Goal: Task Accomplishment & Management: Use online tool/utility

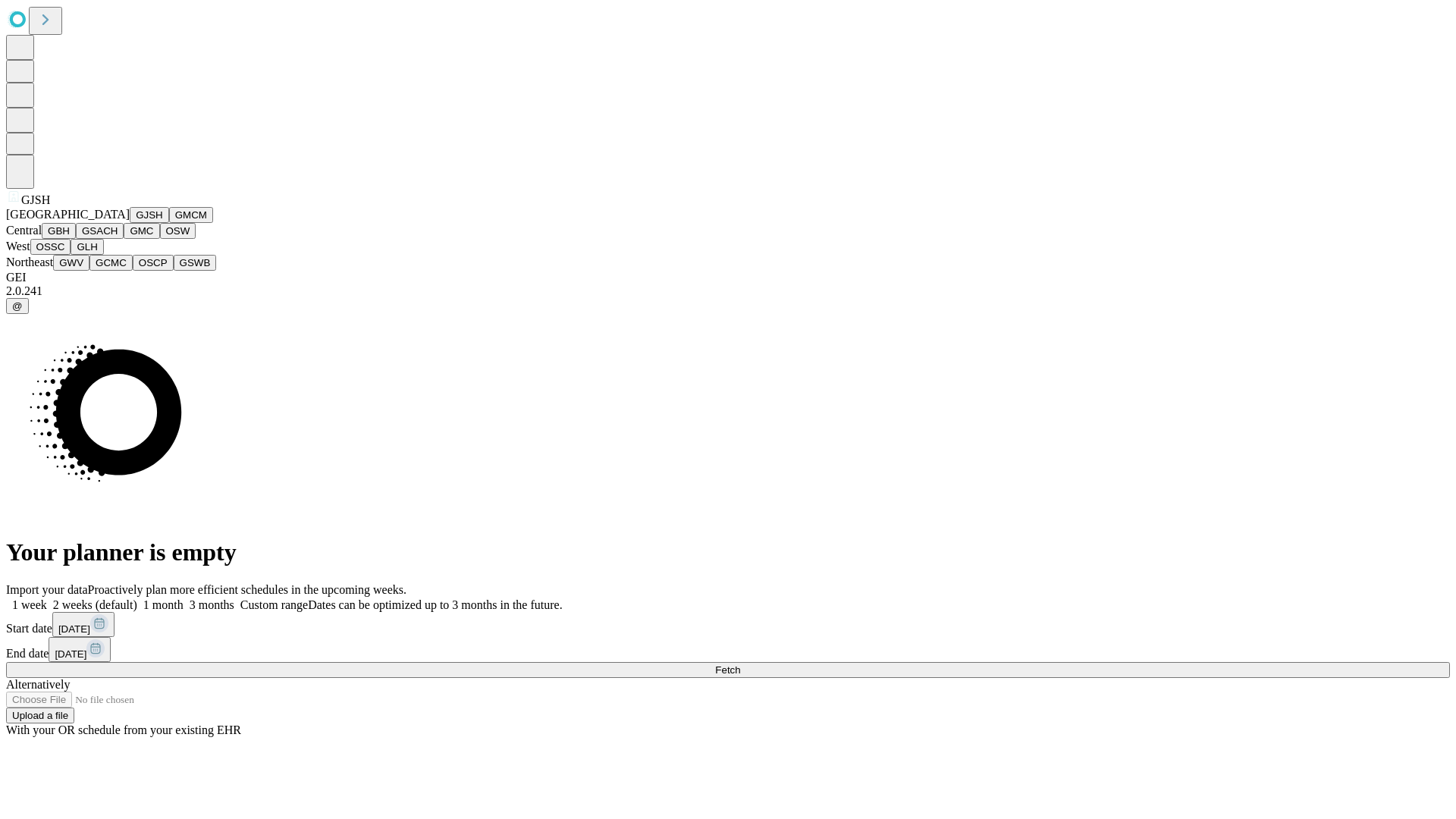
click at [130, 223] on button "GJSH" at bounding box center [150, 215] width 40 height 16
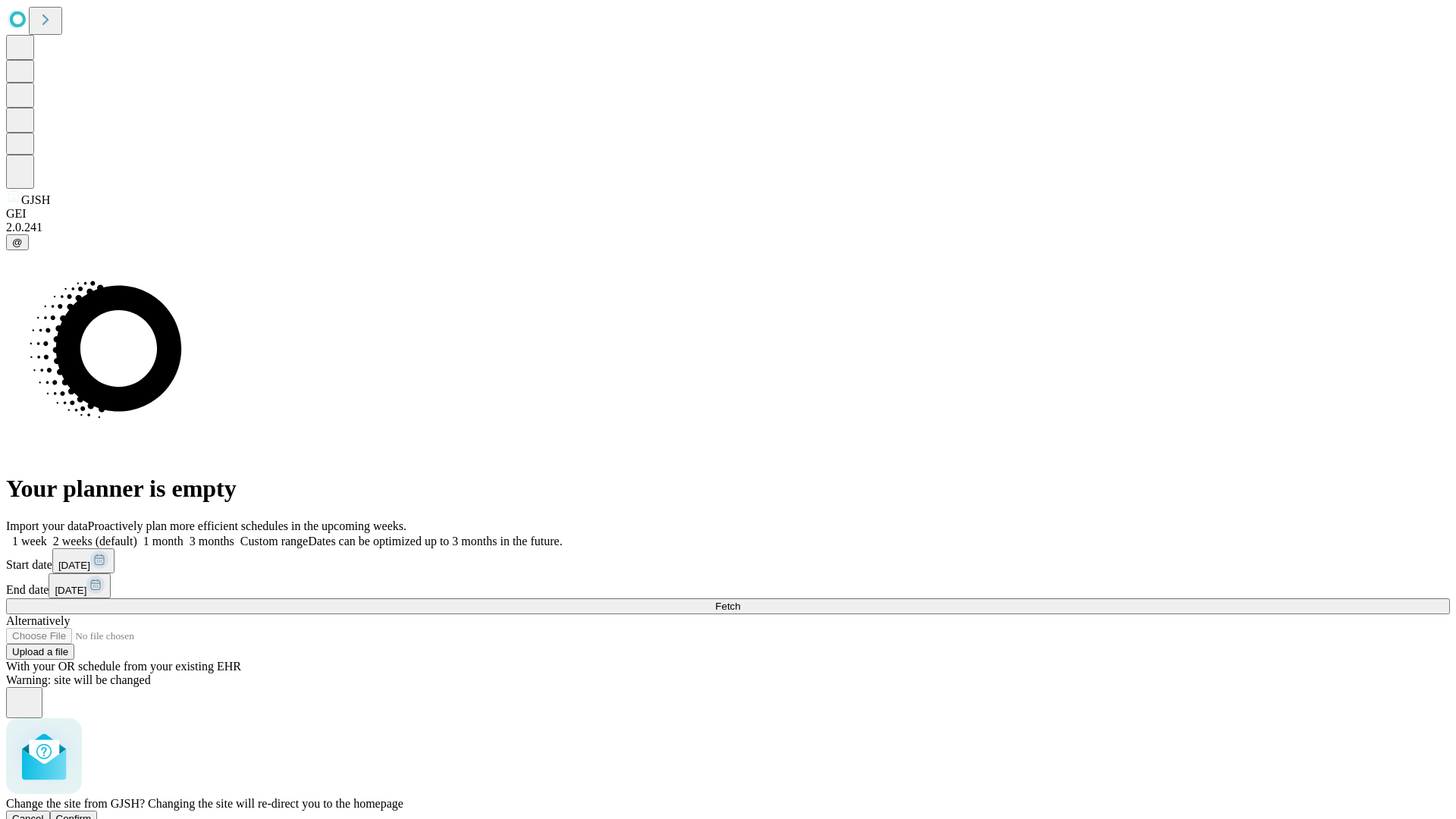
click at [92, 813] on span "Confirm" at bounding box center [74, 818] width 36 height 11
click at [183, 534] on label "1 month" at bounding box center [160, 540] width 47 height 13
click at [740, 601] on span "Fetch" at bounding box center [727, 606] width 25 height 11
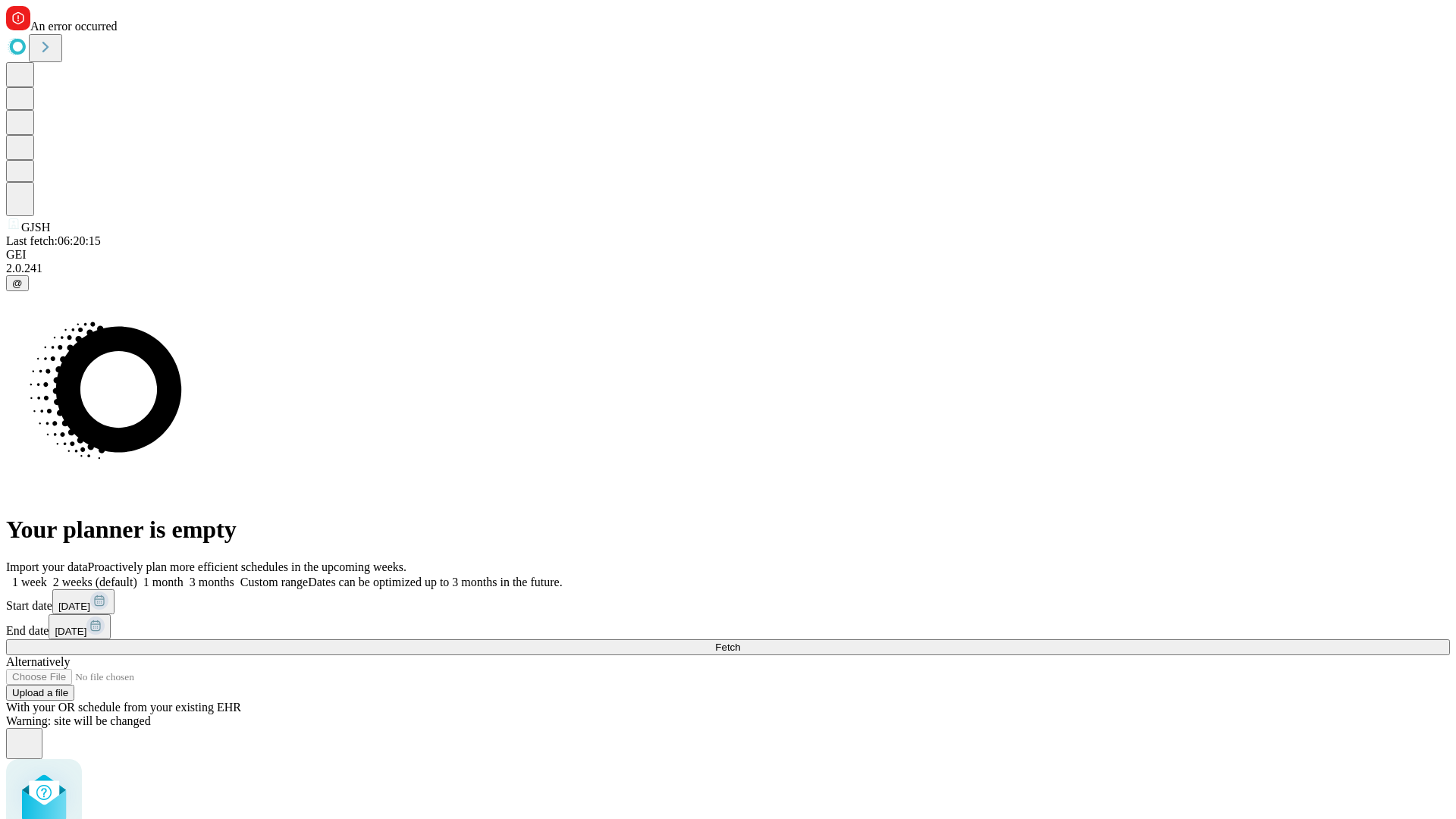
click at [183, 575] on label "1 month" at bounding box center [160, 581] width 47 height 13
click at [740, 642] on span "Fetch" at bounding box center [727, 646] width 25 height 11
click at [183, 575] on label "1 month" at bounding box center [160, 581] width 47 height 13
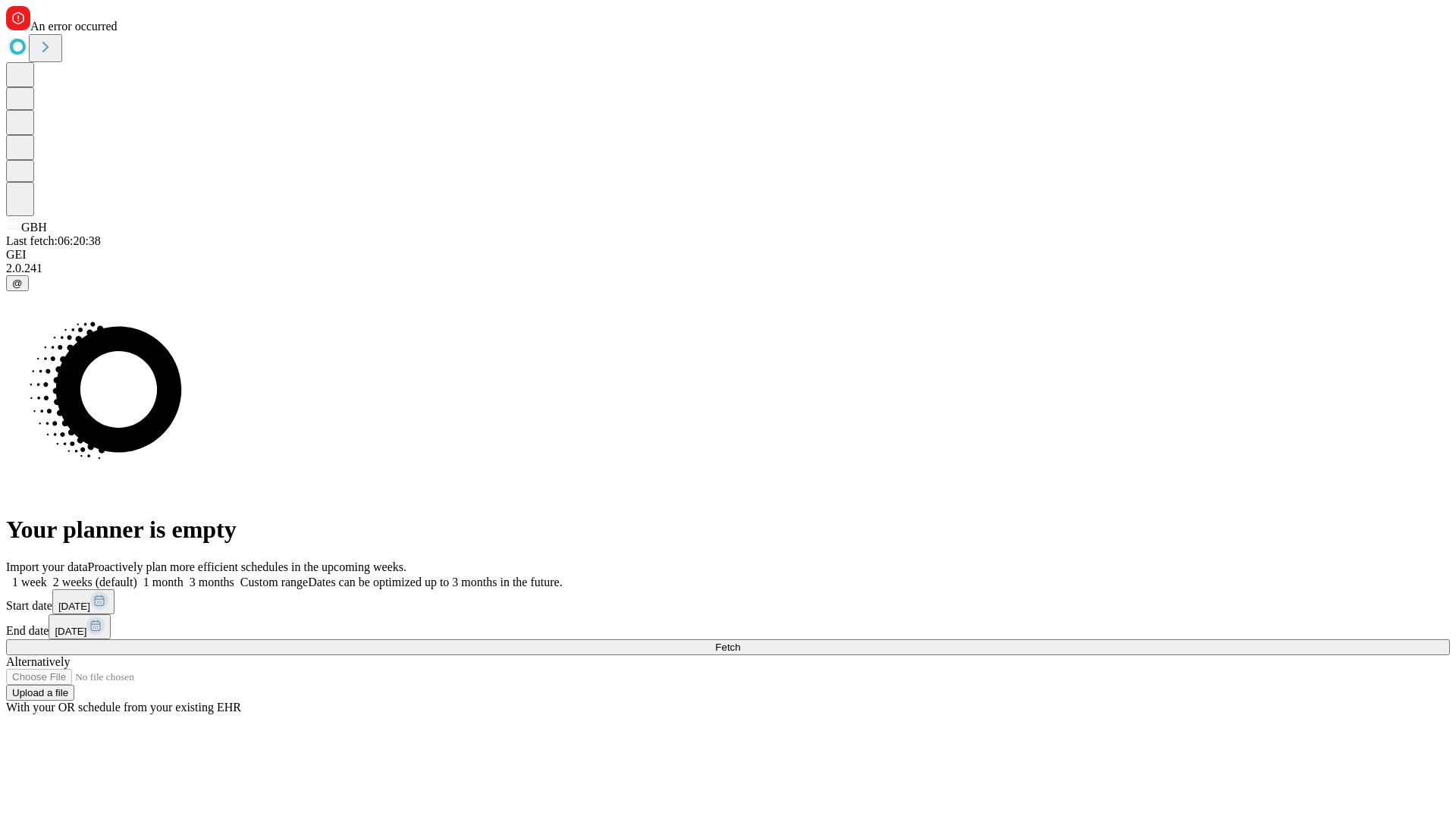
click at [740, 642] on span "Fetch" at bounding box center [727, 646] width 25 height 11
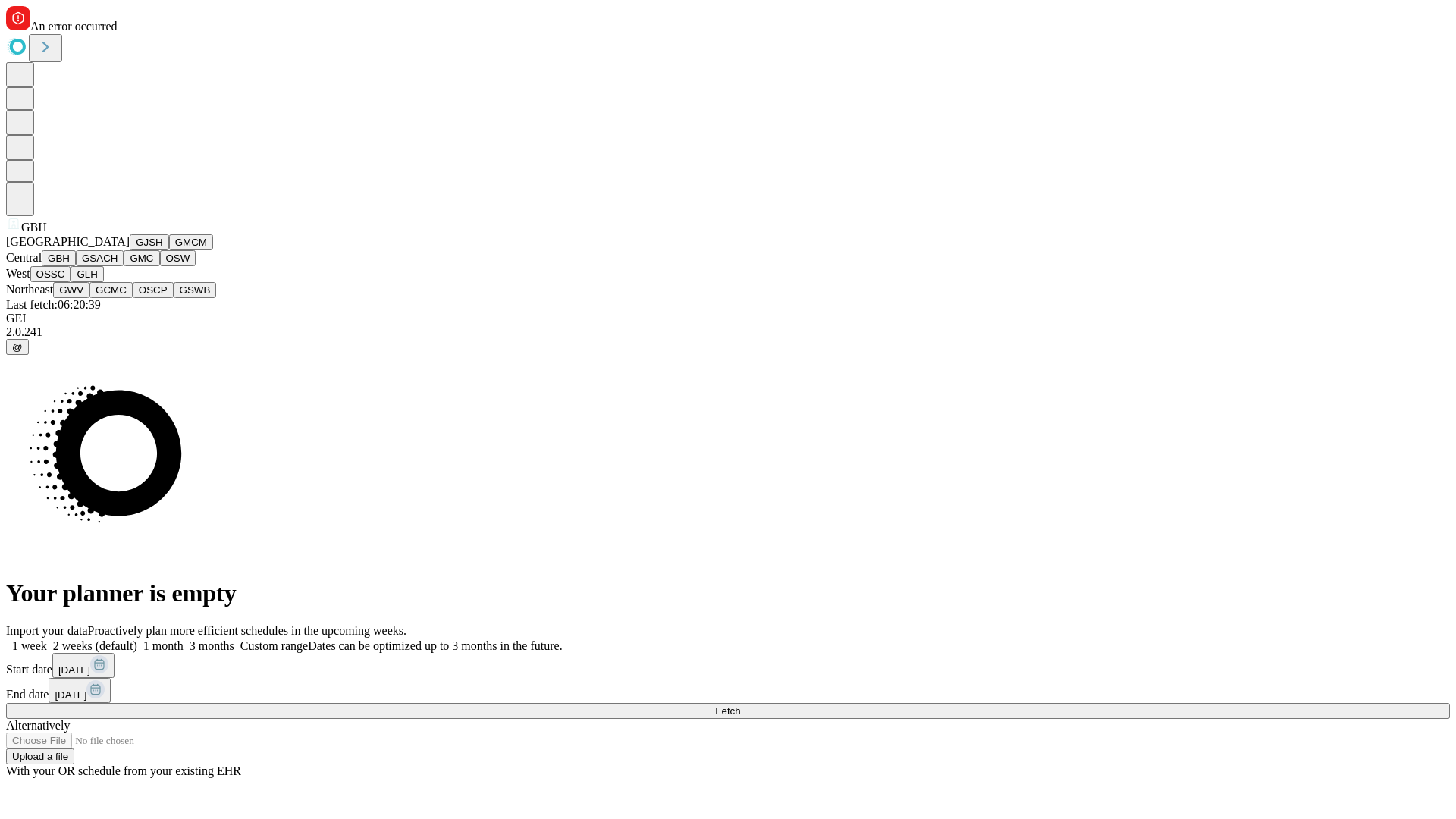
click at [118, 266] on button "GSACH" at bounding box center [99, 258] width 48 height 16
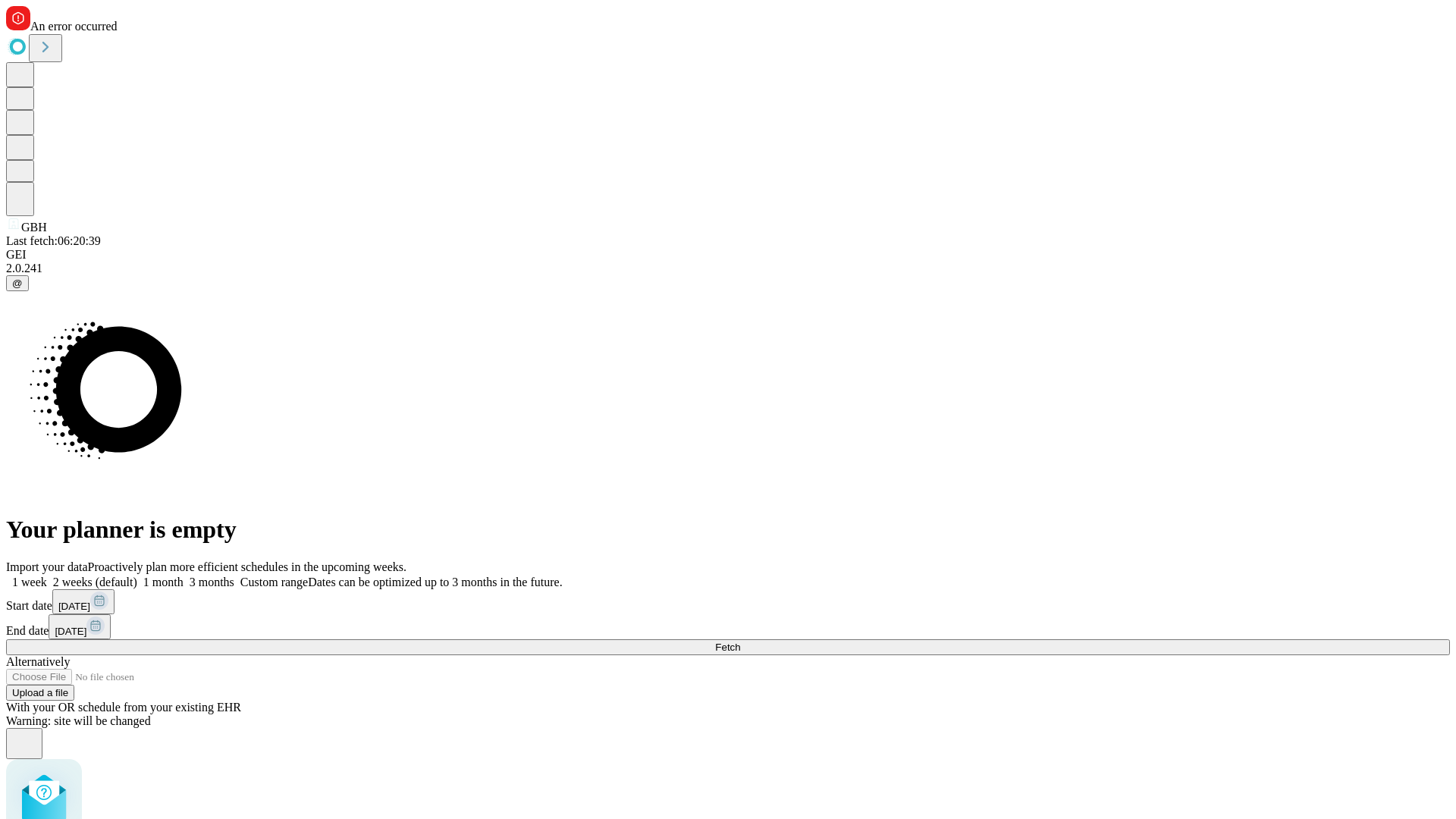
click at [183, 575] on label "1 month" at bounding box center [160, 581] width 47 height 13
click at [740, 642] on span "Fetch" at bounding box center [727, 646] width 25 height 11
click at [183, 575] on label "1 month" at bounding box center [160, 581] width 47 height 13
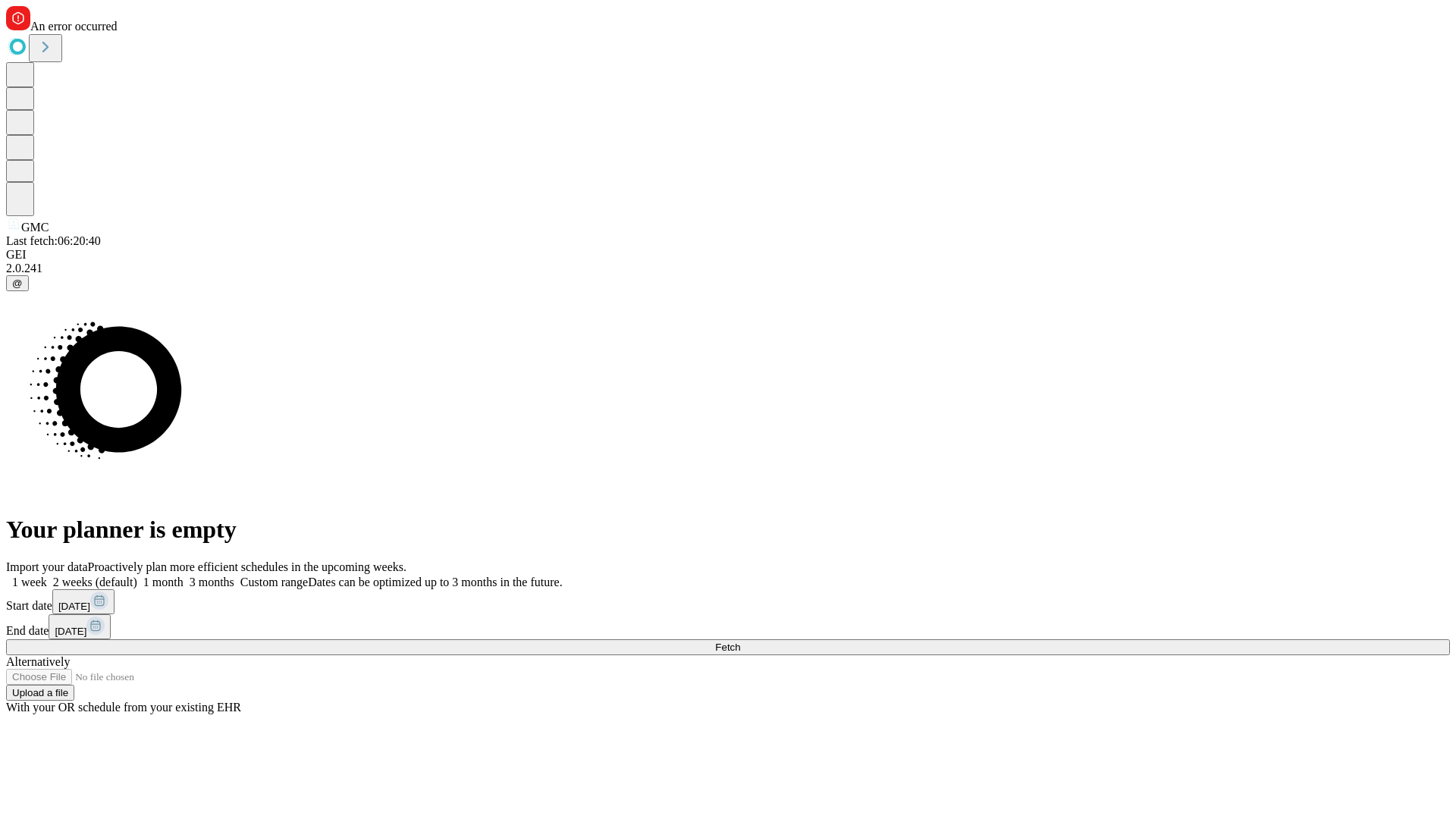
click at [740, 642] on span "Fetch" at bounding box center [727, 646] width 25 height 11
click at [183, 575] on label "1 month" at bounding box center [160, 581] width 47 height 13
click at [740, 642] on span "Fetch" at bounding box center [727, 646] width 25 height 11
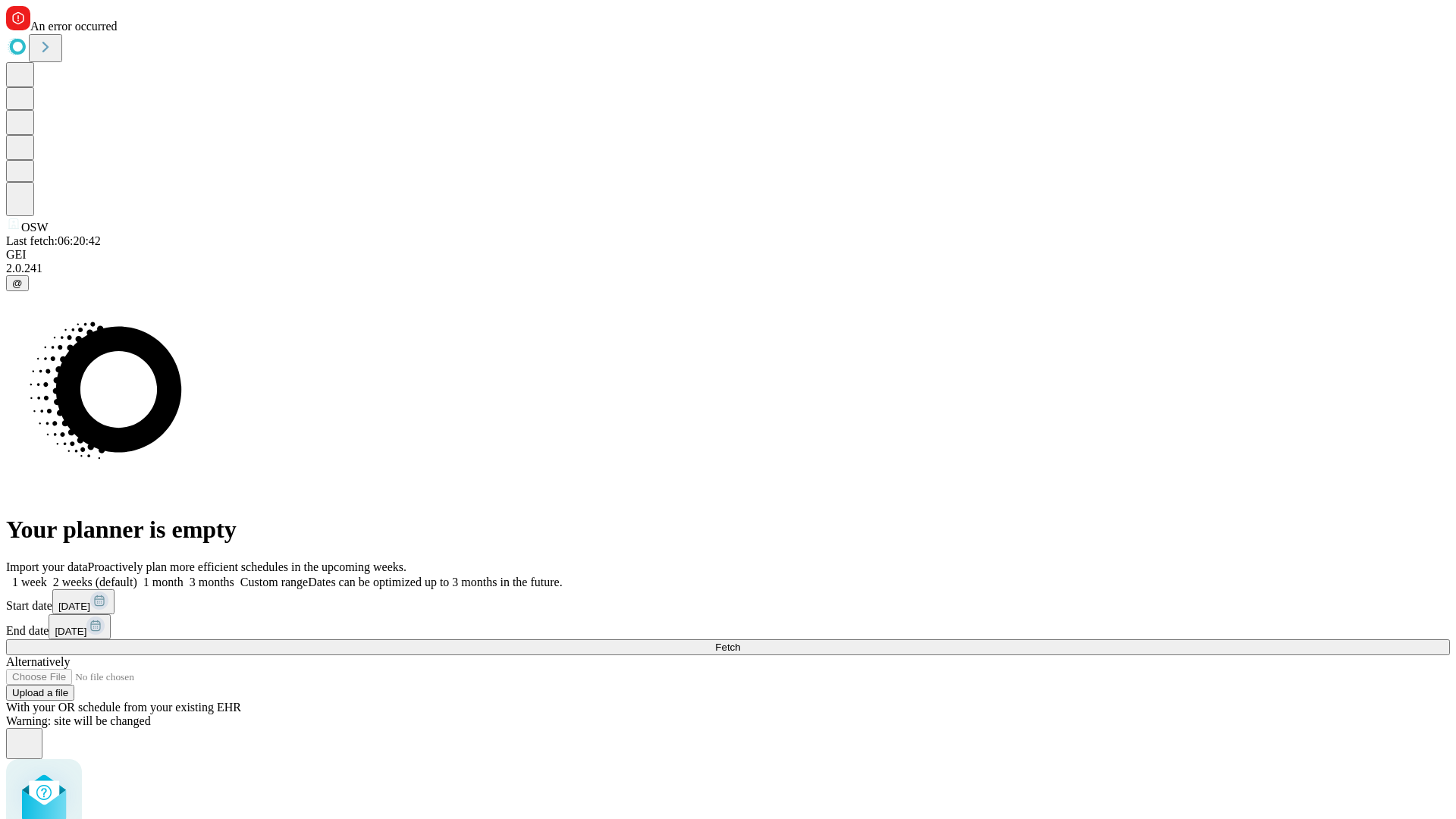
click at [183, 575] on label "1 month" at bounding box center [160, 581] width 47 height 13
click at [740, 642] on span "Fetch" at bounding box center [727, 646] width 25 height 11
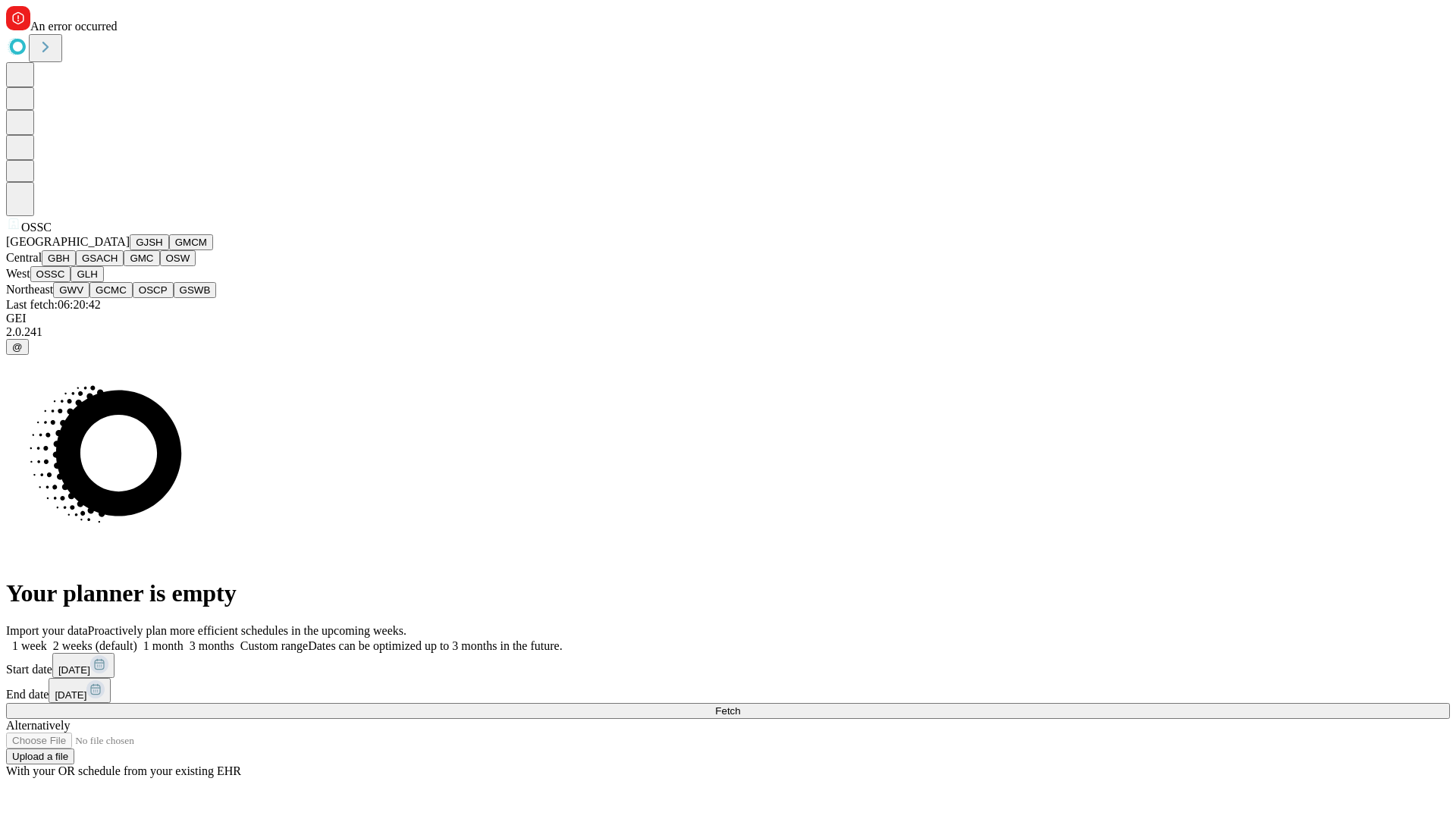
click at [103, 282] on button "GLH" at bounding box center [86, 274] width 33 height 16
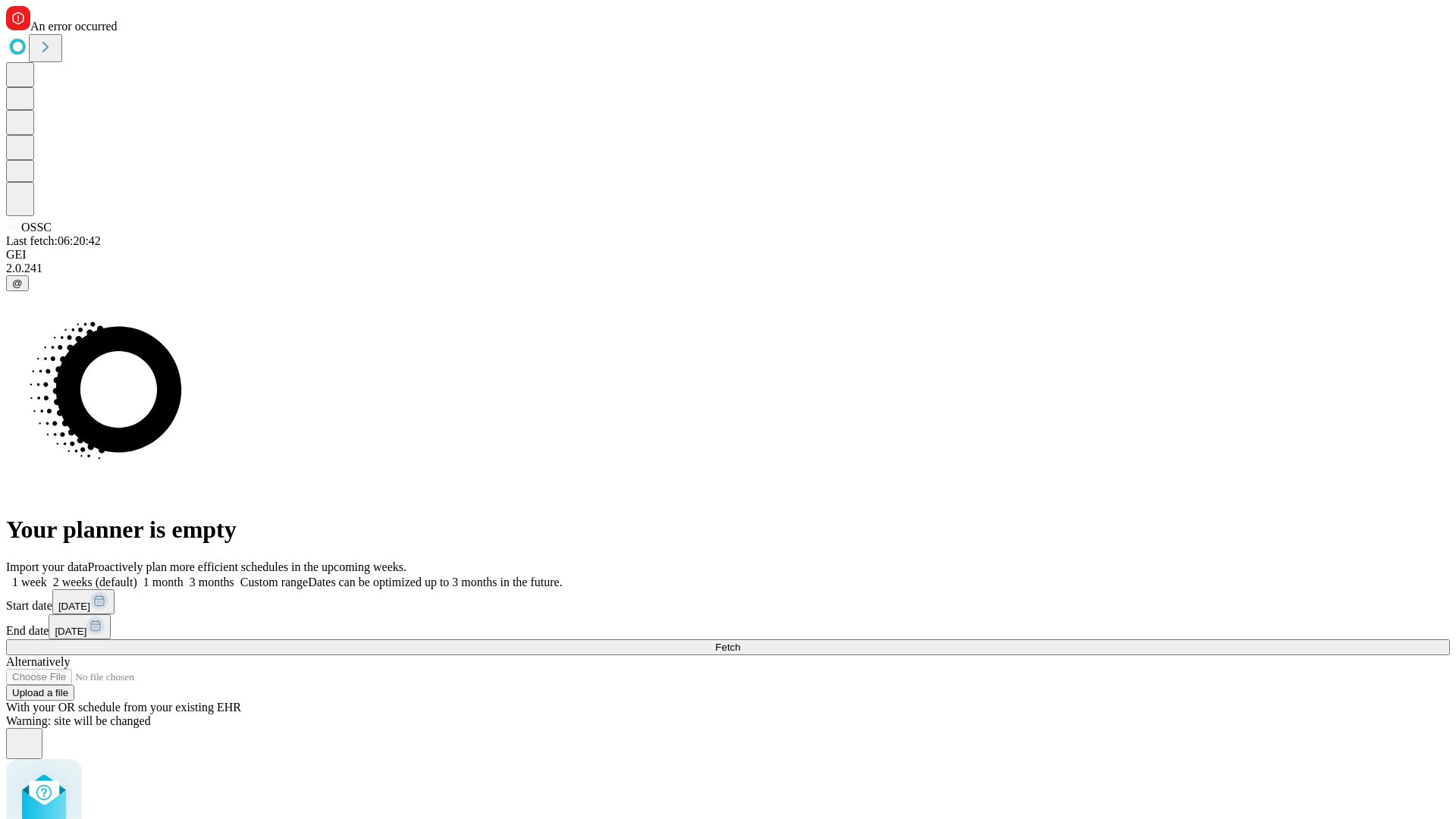
click at [183, 575] on label "1 month" at bounding box center [160, 581] width 47 height 13
click at [740, 642] on span "Fetch" at bounding box center [727, 646] width 25 height 11
click at [183, 575] on label "1 month" at bounding box center [160, 581] width 47 height 13
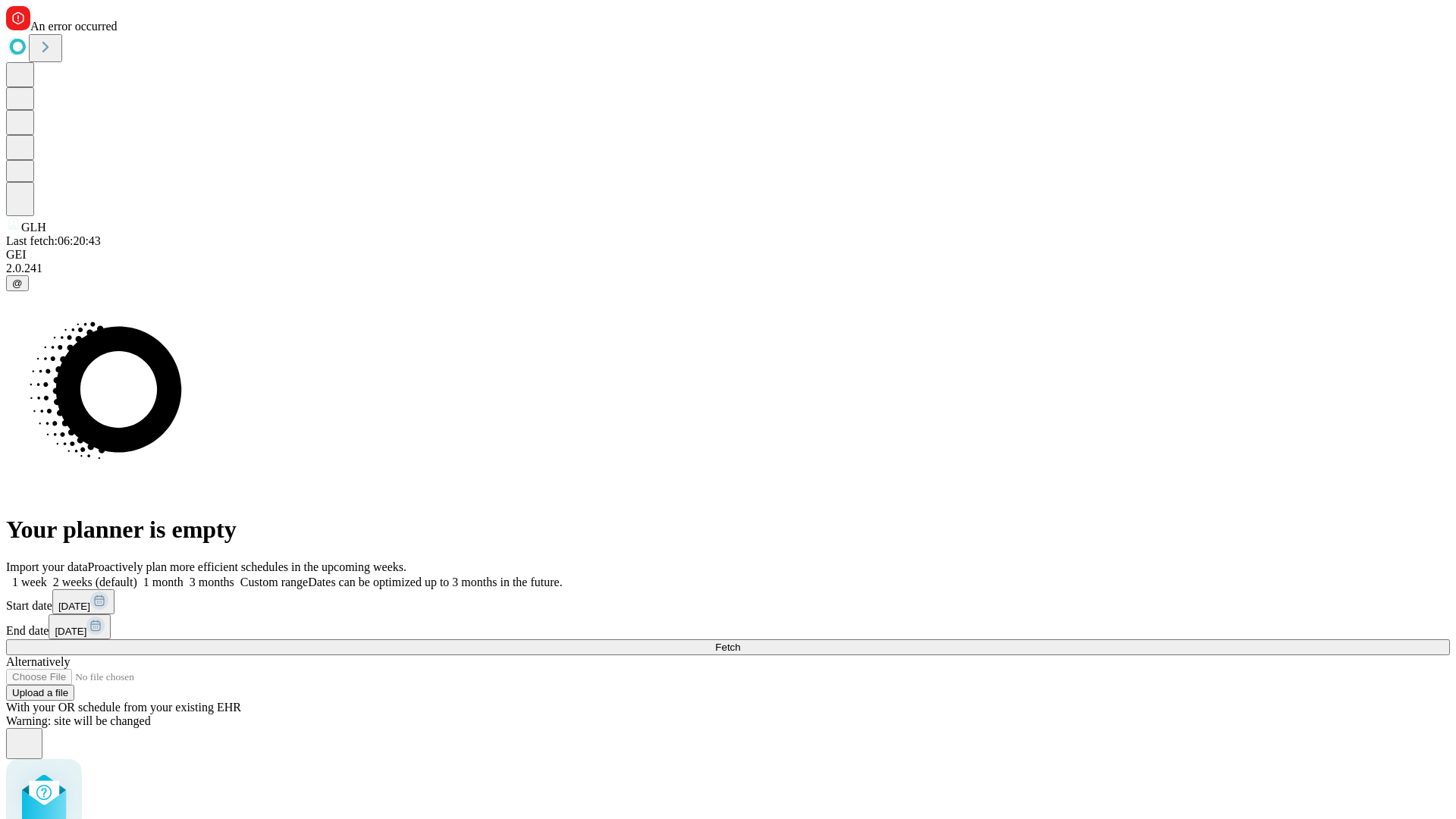
click at [740, 642] on span "Fetch" at bounding box center [727, 646] width 25 height 11
click at [183, 575] on label "1 month" at bounding box center [160, 581] width 47 height 13
click at [740, 642] on span "Fetch" at bounding box center [727, 646] width 25 height 11
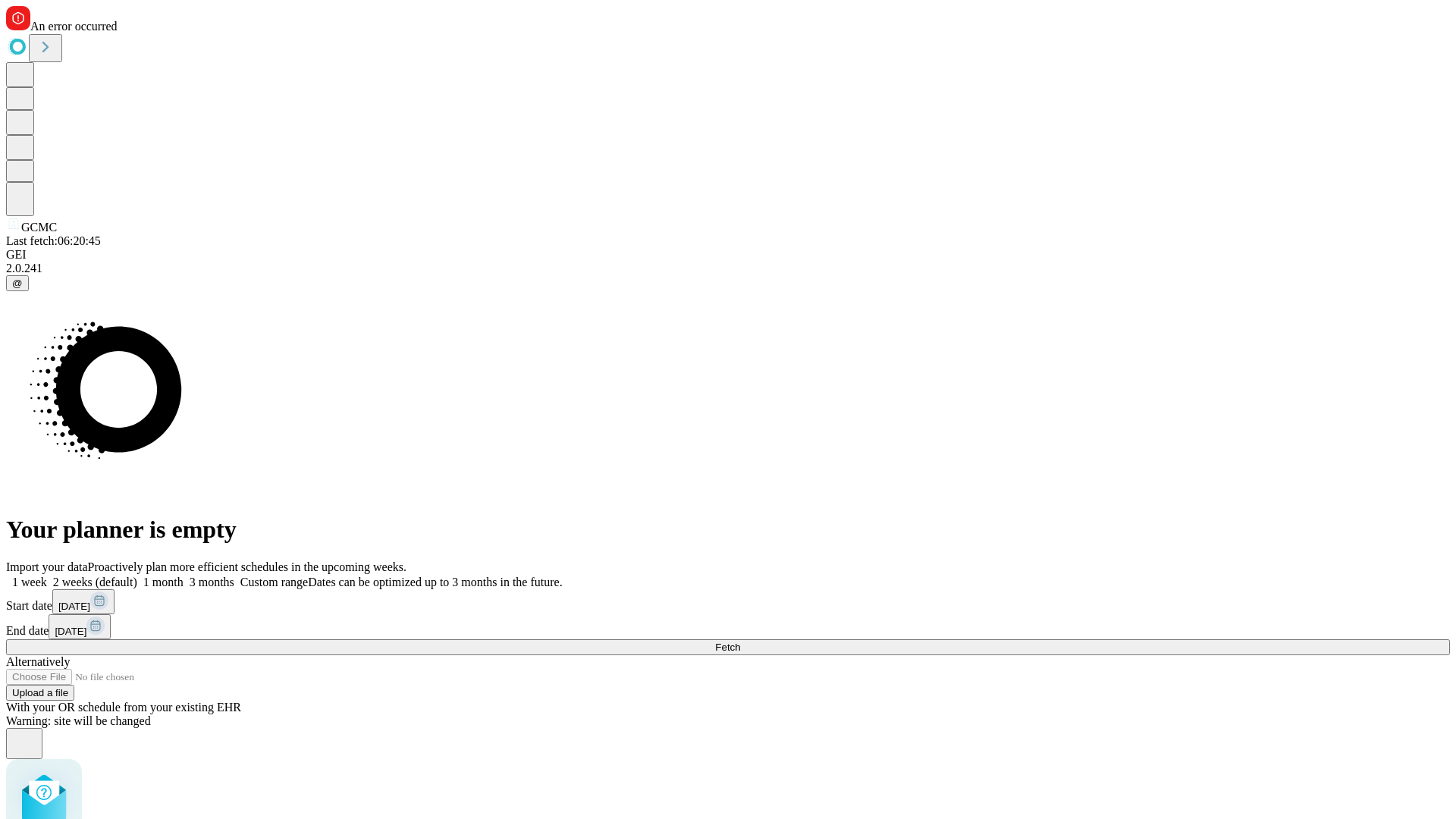
click at [183, 575] on label "1 month" at bounding box center [160, 581] width 47 height 13
click at [740, 642] on span "Fetch" at bounding box center [727, 646] width 25 height 11
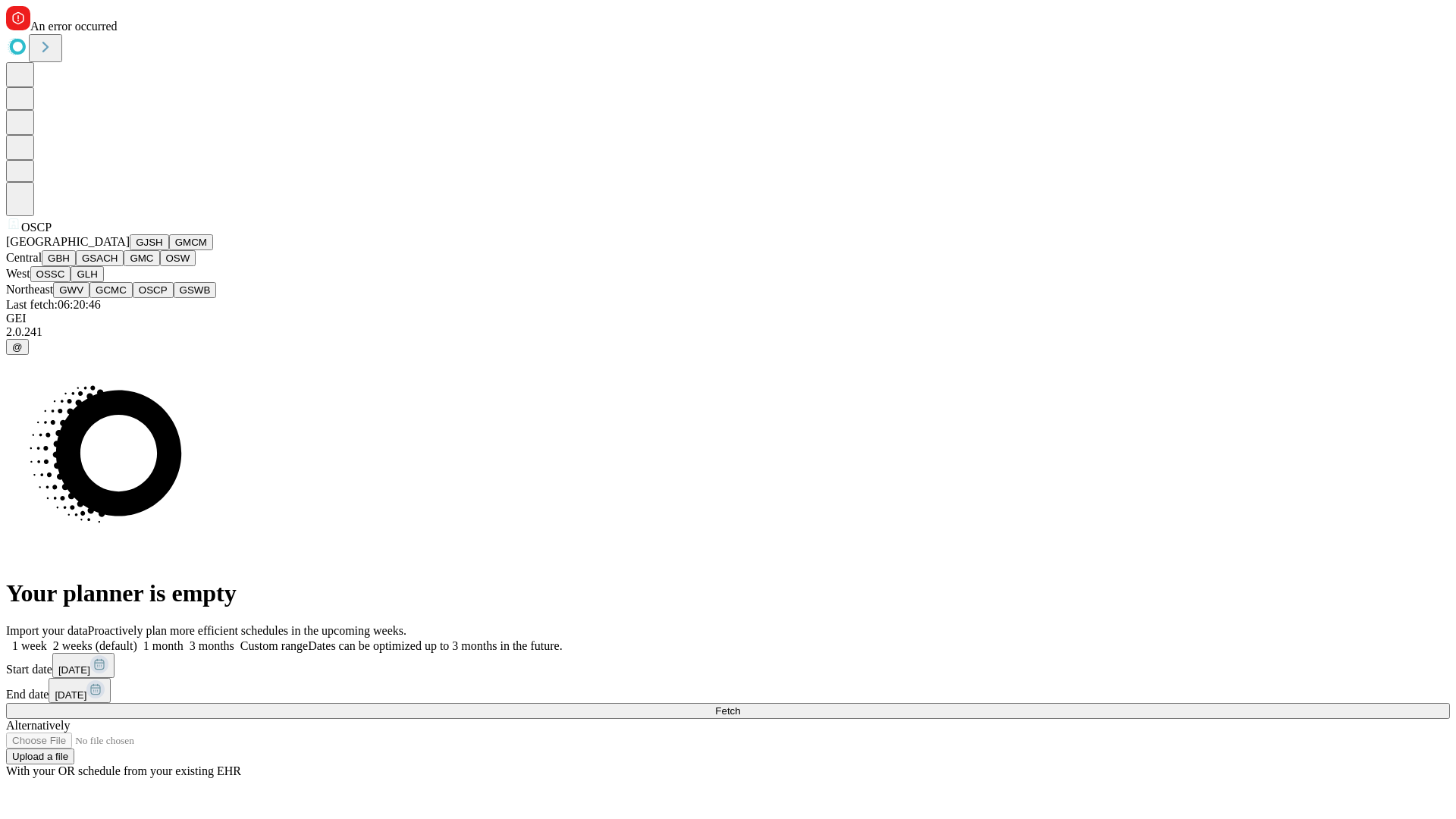
click at [174, 297] on button "GSWB" at bounding box center [195, 290] width 44 height 16
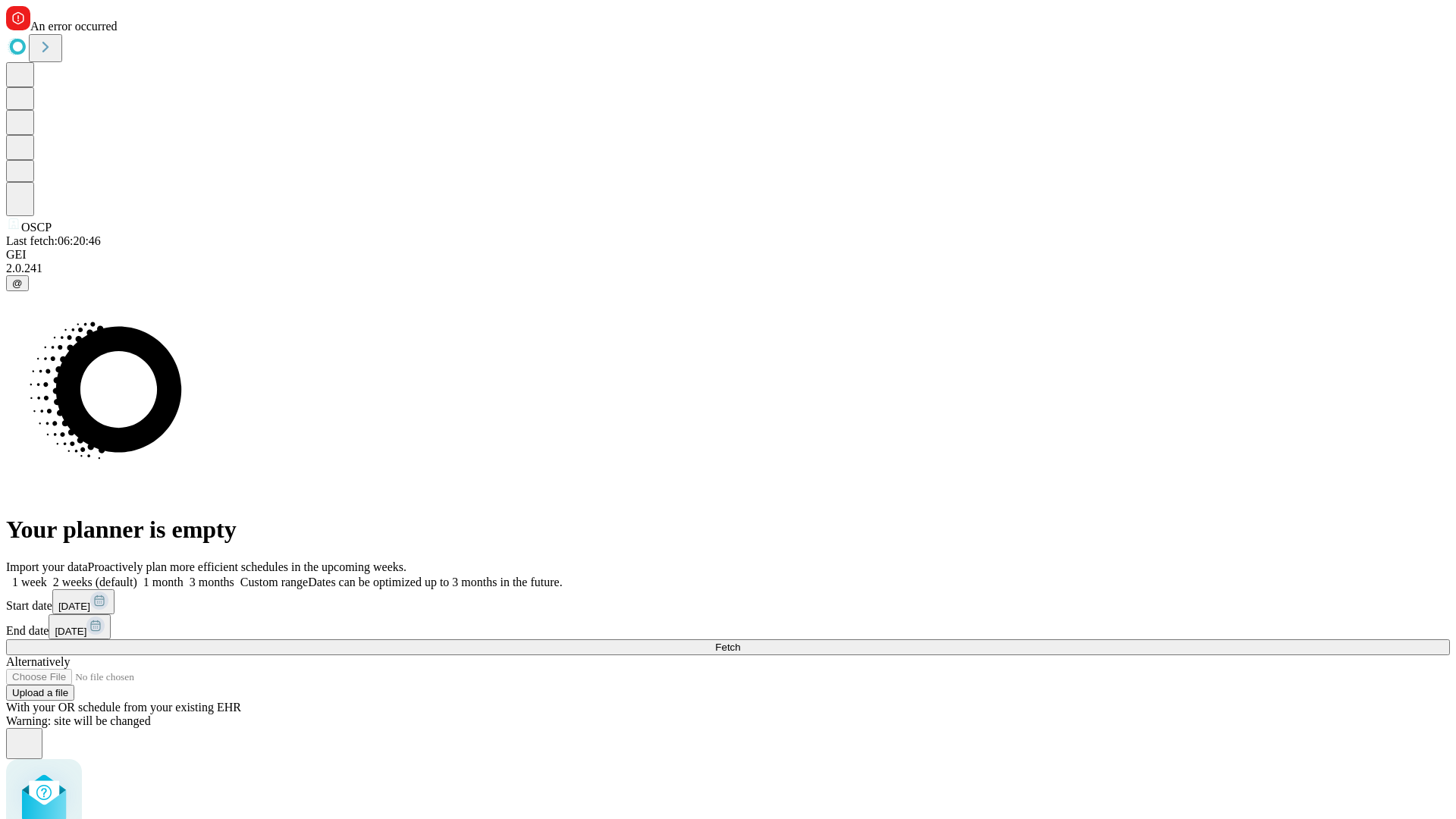
click at [183, 575] on label "1 month" at bounding box center [160, 581] width 47 height 13
click at [740, 642] on span "Fetch" at bounding box center [727, 646] width 25 height 11
